Goal: Navigation & Orientation: Find specific page/section

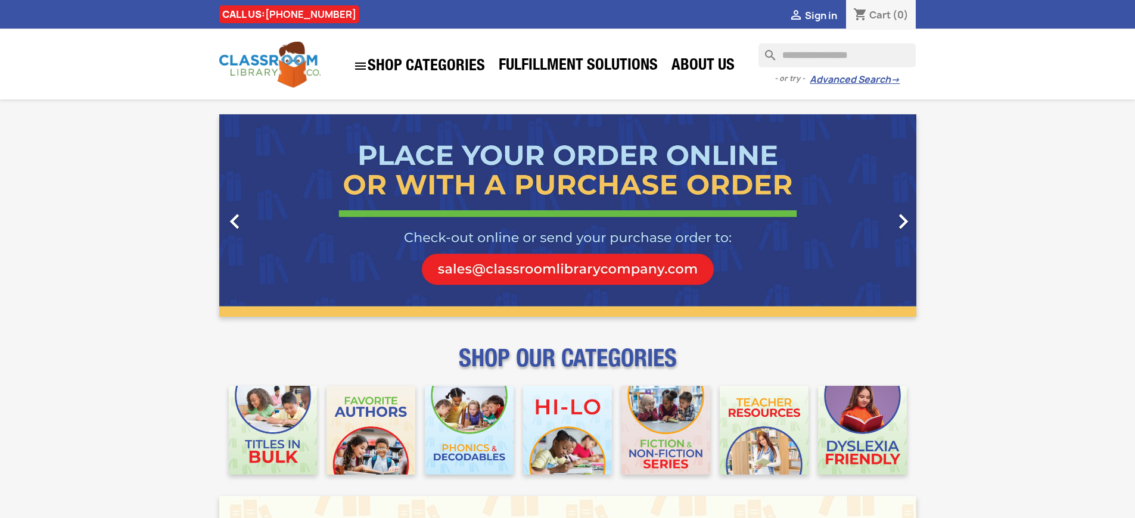
click at [821, 15] on span "Sign in" at bounding box center [821, 15] width 32 height 13
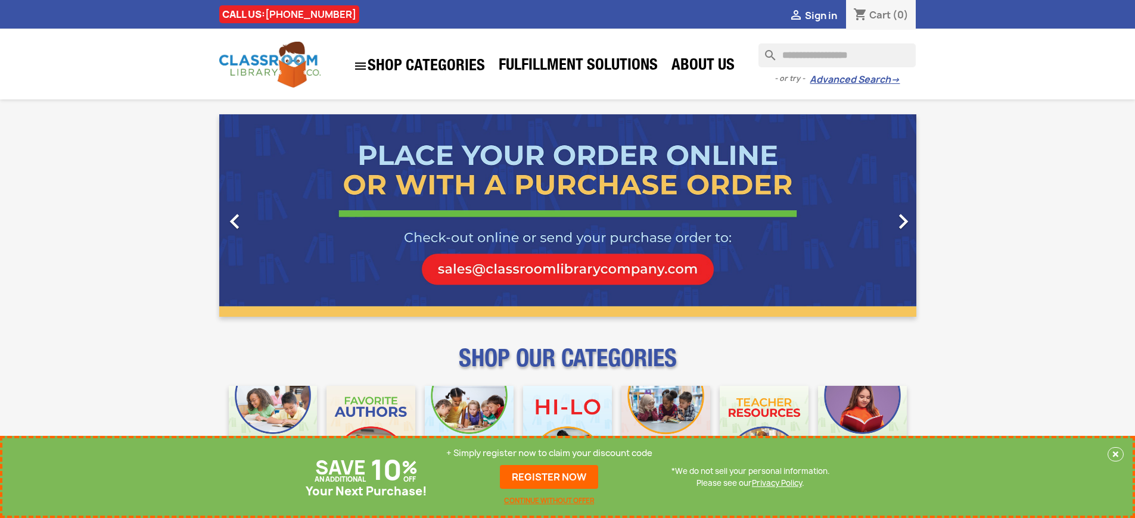
click at [549, 454] on p "+ Simply register now to claim your discount code" at bounding box center [549, 454] width 206 height 12
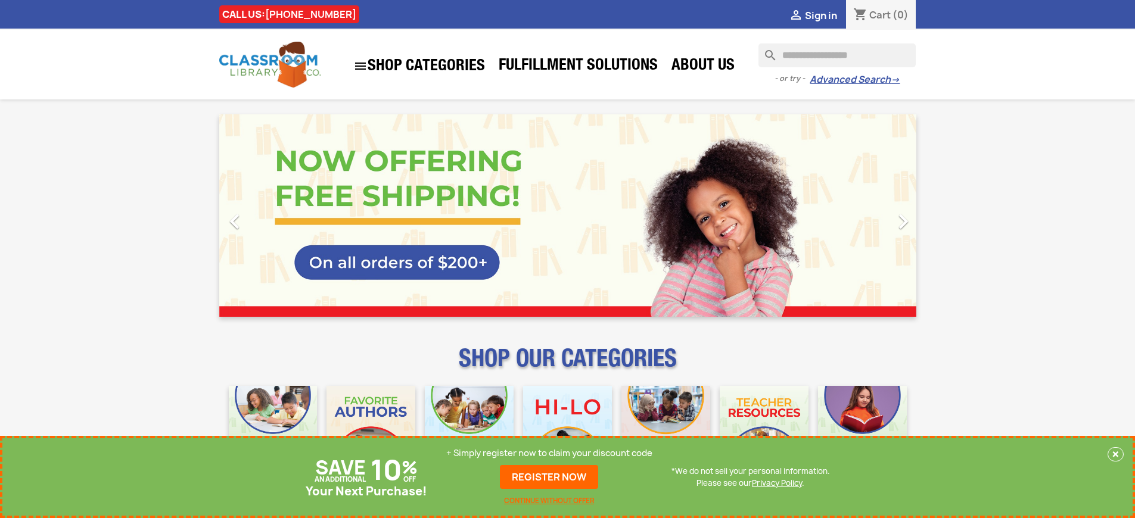
click at [549, 454] on p "+ Simply register now to claim your discount code" at bounding box center [549, 454] width 206 height 12
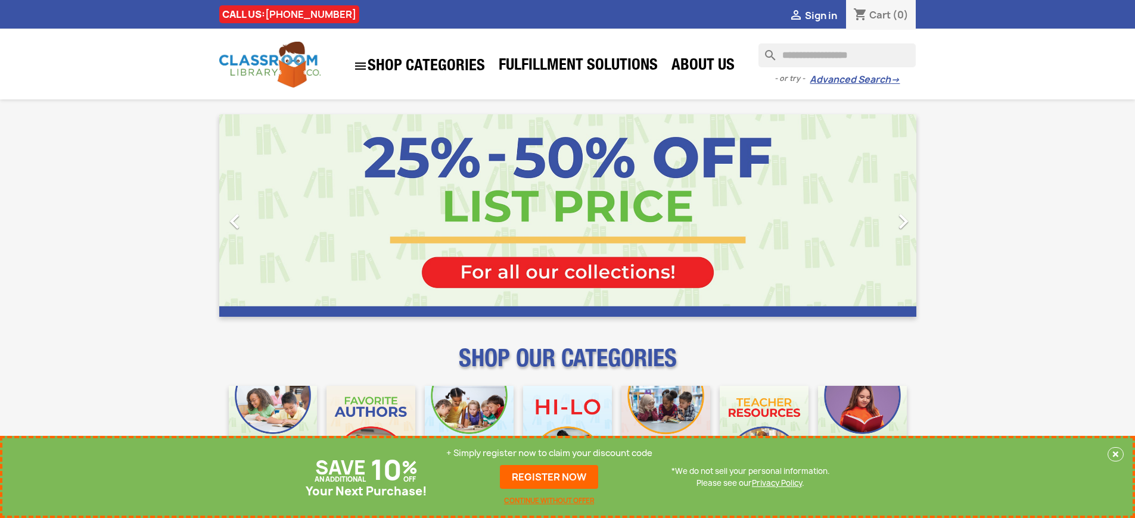
click at [549, 454] on p "+ Simply register now to claim your discount code" at bounding box center [549, 454] width 206 height 12
